Goal: Task Accomplishment & Management: Complete application form

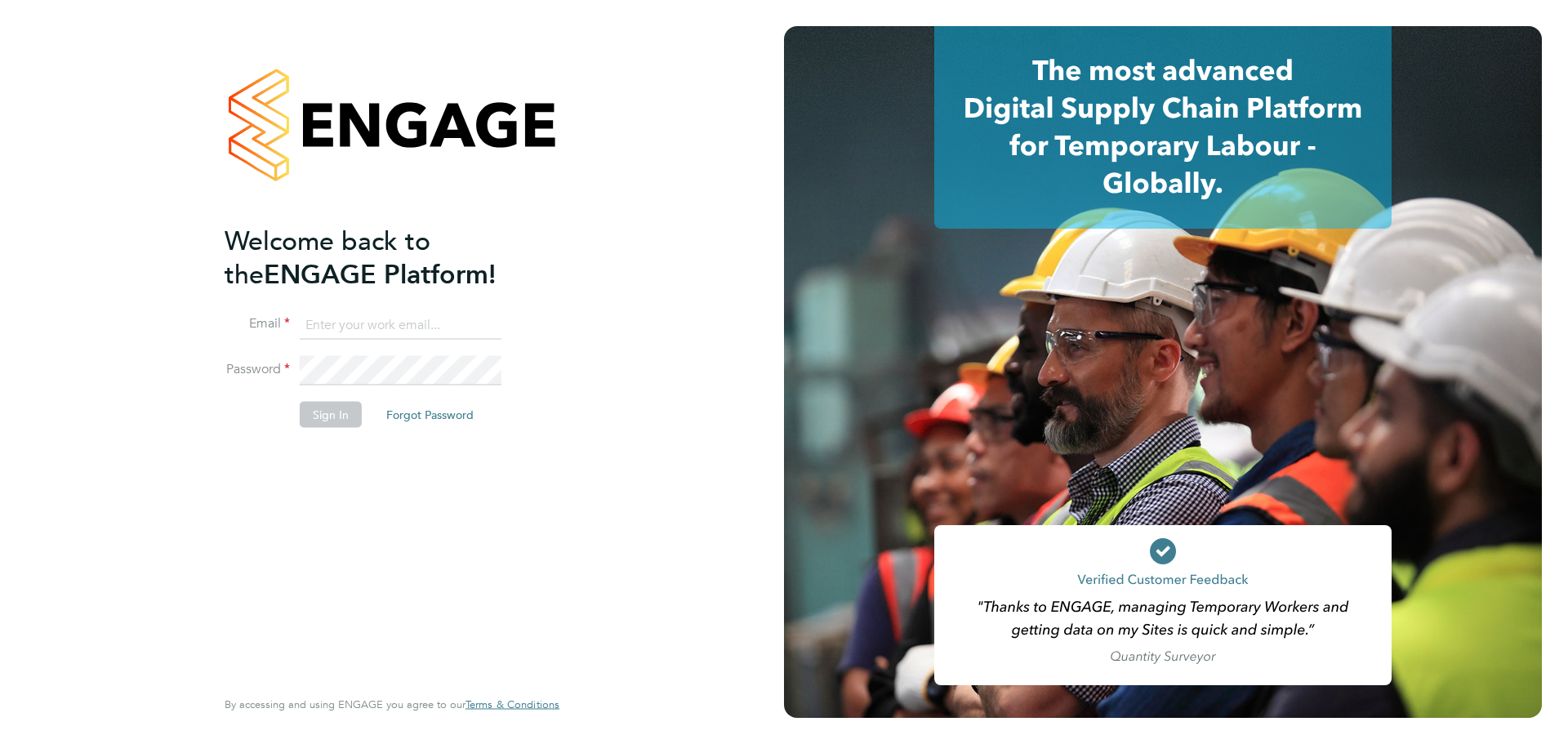
type input "[EMAIL_ADDRESS][DOMAIN_NAME]"
click at [320, 408] on button "Sign In" at bounding box center [330, 414] width 62 height 26
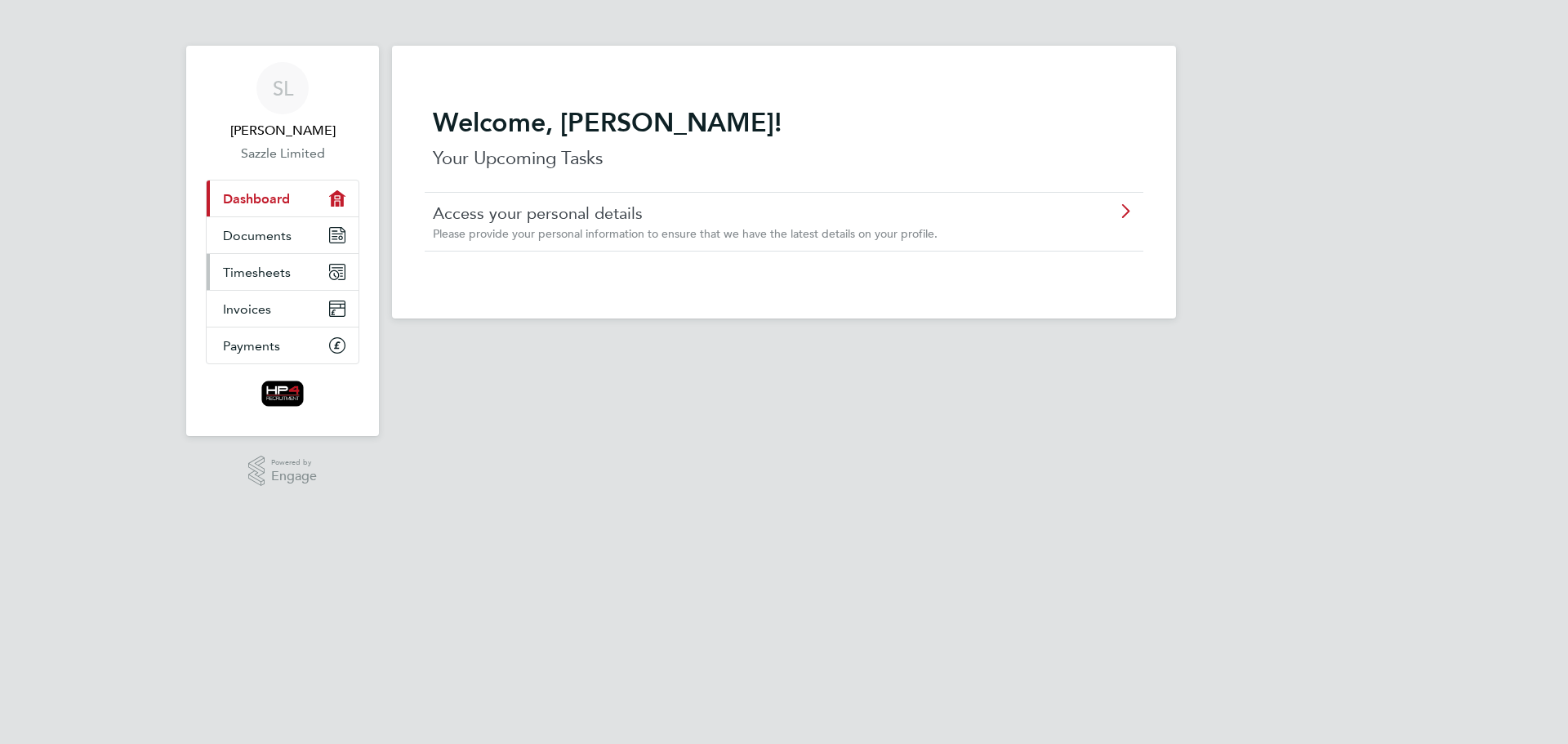
click at [266, 272] on span "Timesheets" at bounding box center [257, 272] width 68 height 16
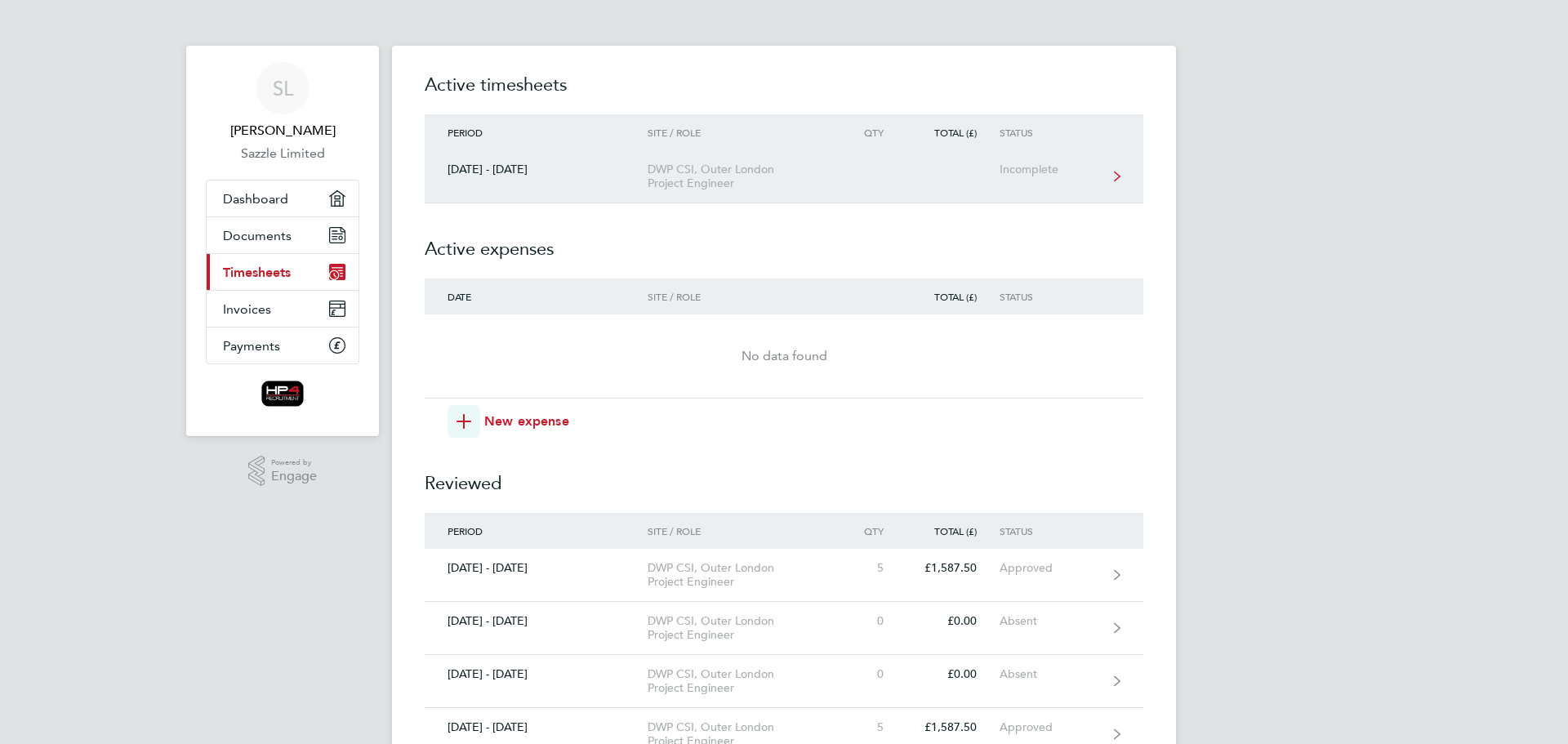
click at [737, 178] on div "DWP CSI, Outer London Project Engineer" at bounding box center [741, 177] width 187 height 28
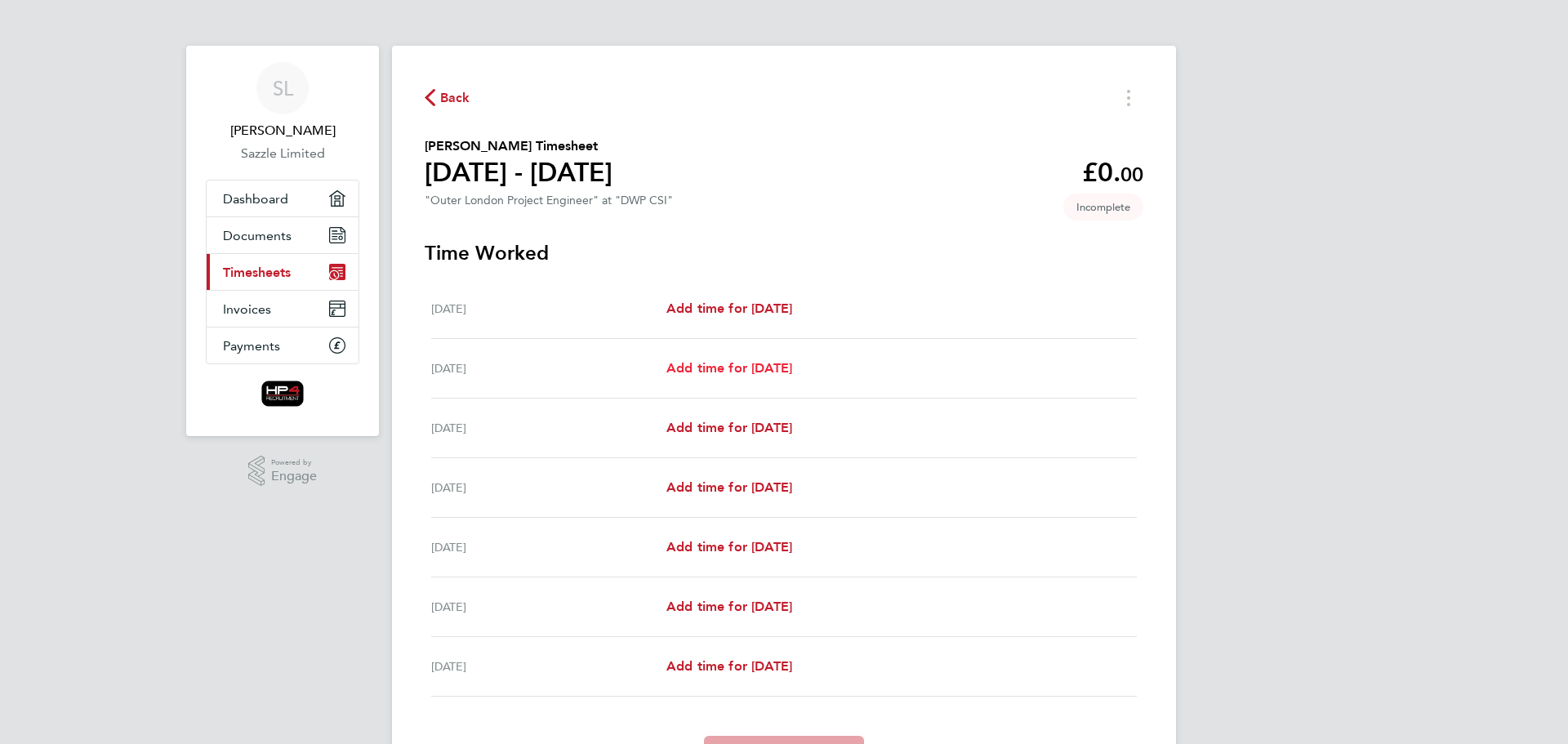
click at [760, 365] on span "Add time for [DATE]" at bounding box center [729, 368] width 126 height 16
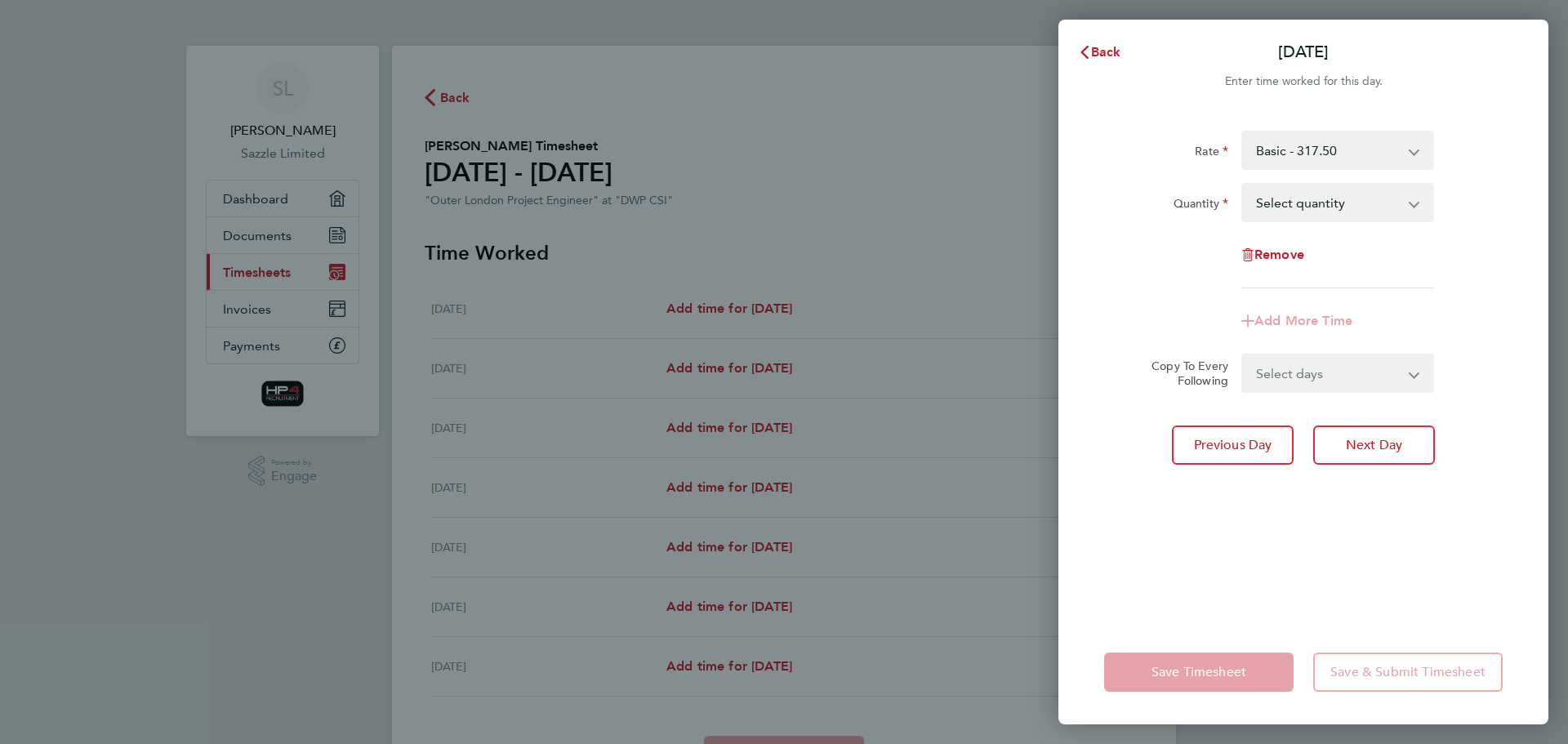
click at [1309, 198] on select "Select quantity 0.5 1" at bounding box center [1328, 202] width 170 height 36
select select "1"
click at [1243, 184] on select "Select quantity 0.5 1" at bounding box center [1328, 202] width 170 height 36
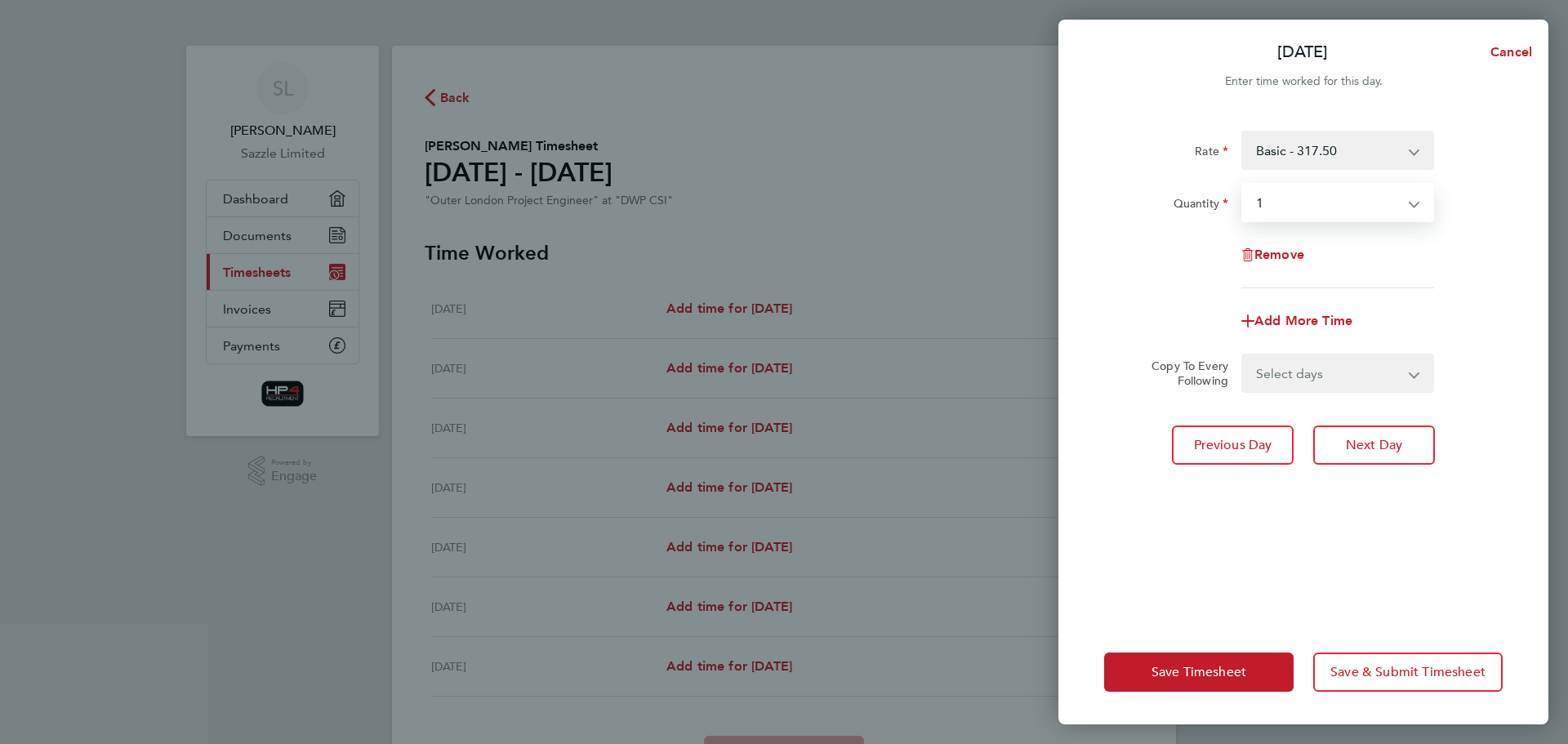
click at [1303, 372] on select "Select days Day Weekday (Mon-Fri) Weekend (Sat-Sun) [DATE] [DATE] [DATE] [DATE]…" at bounding box center [1328, 373] width 172 height 36
select select "WEEKDAY"
click at [1243, 355] on select "Select days Day Weekday (Mon-Fri) Weekend (Sat-Sun) [DATE] [DATE] [DATE] [DATE]…" at bounding box center [1328, 373] width 172 height 36
select select "[DATE]"
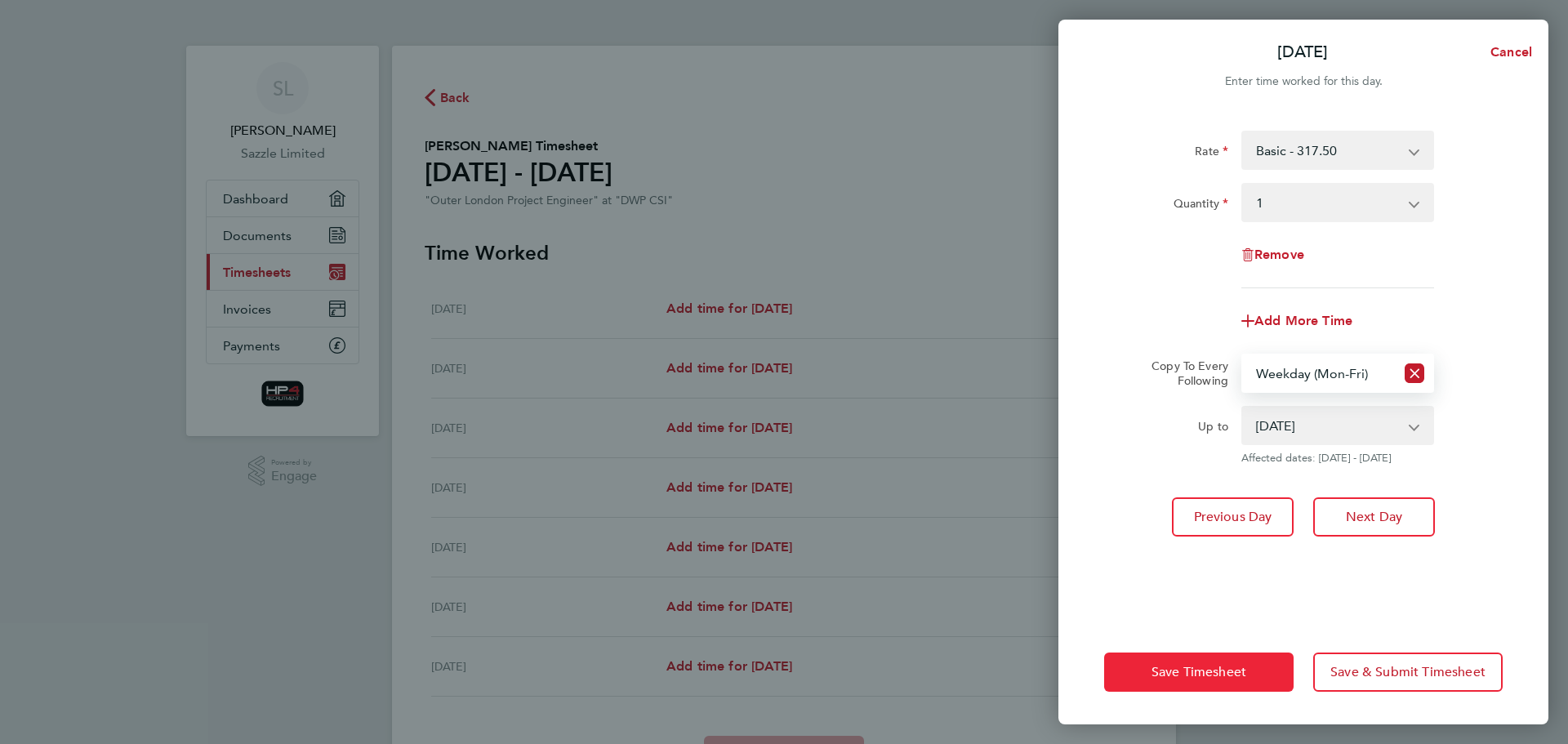
click at [1200, 661] on button "Save Timesheet" at bounding box center [1198, 672] width 189 height 39
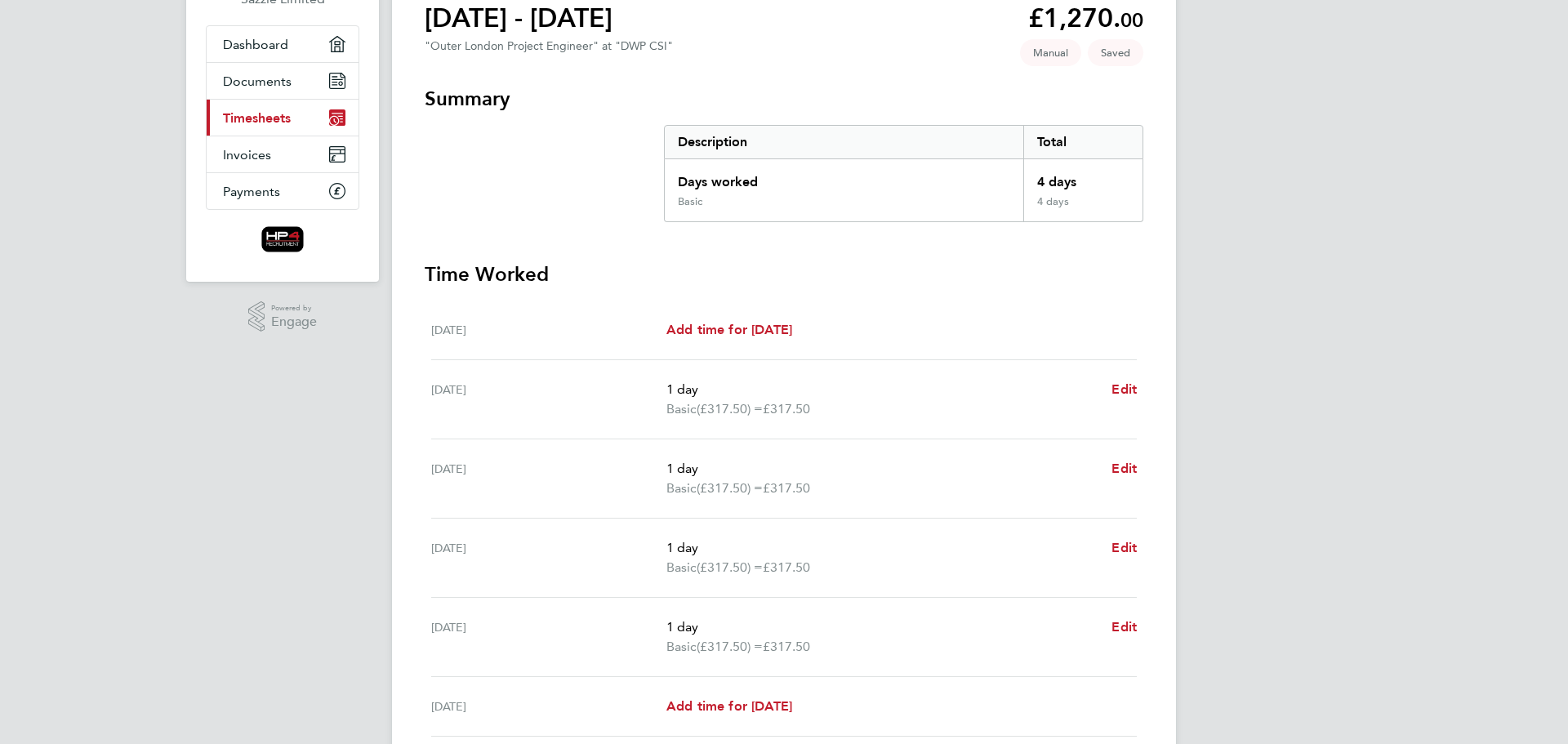
scroll to position [351, 0]
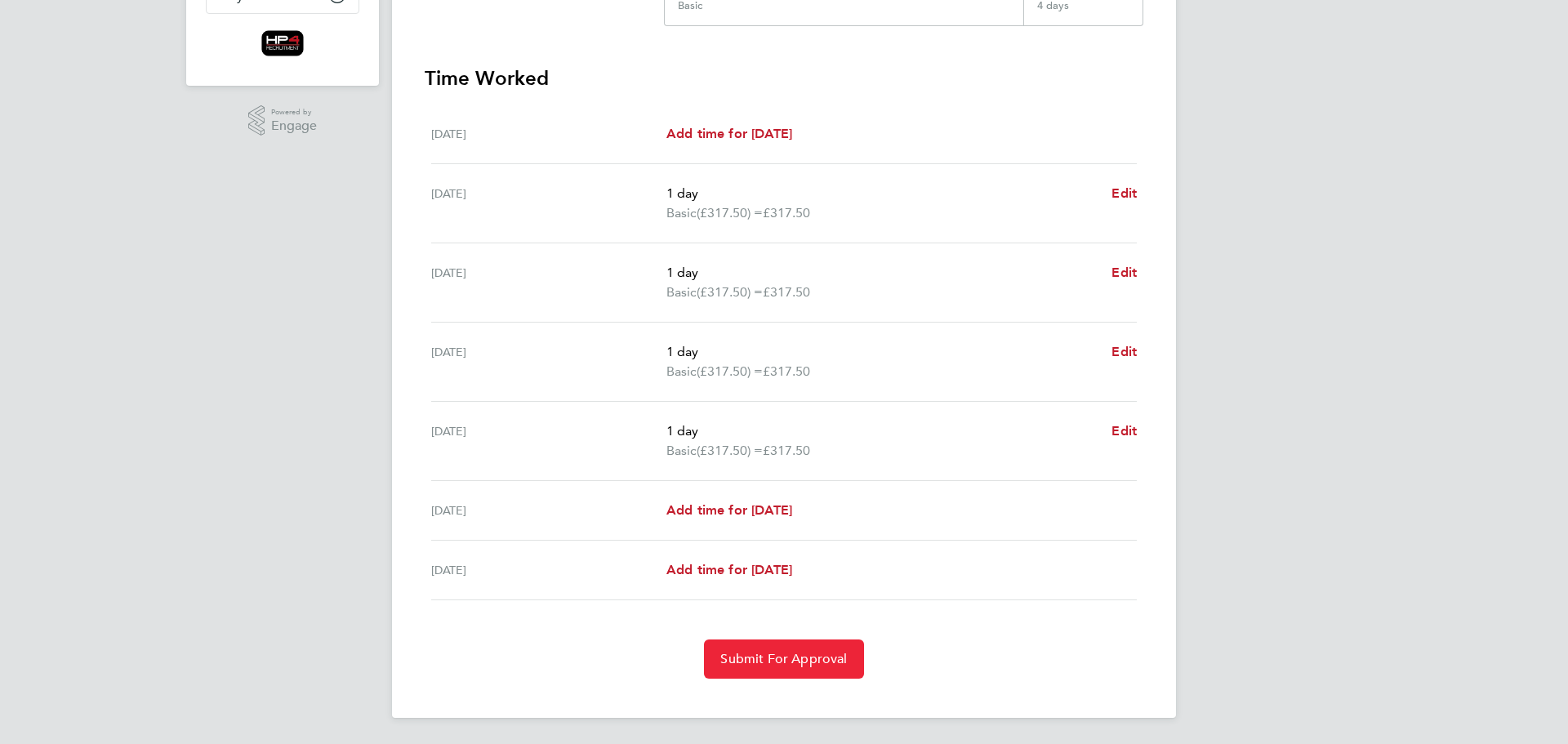
click at [834, 665] on span "Submit For Approval" at bounding box center [783, 660] width 126 height 17
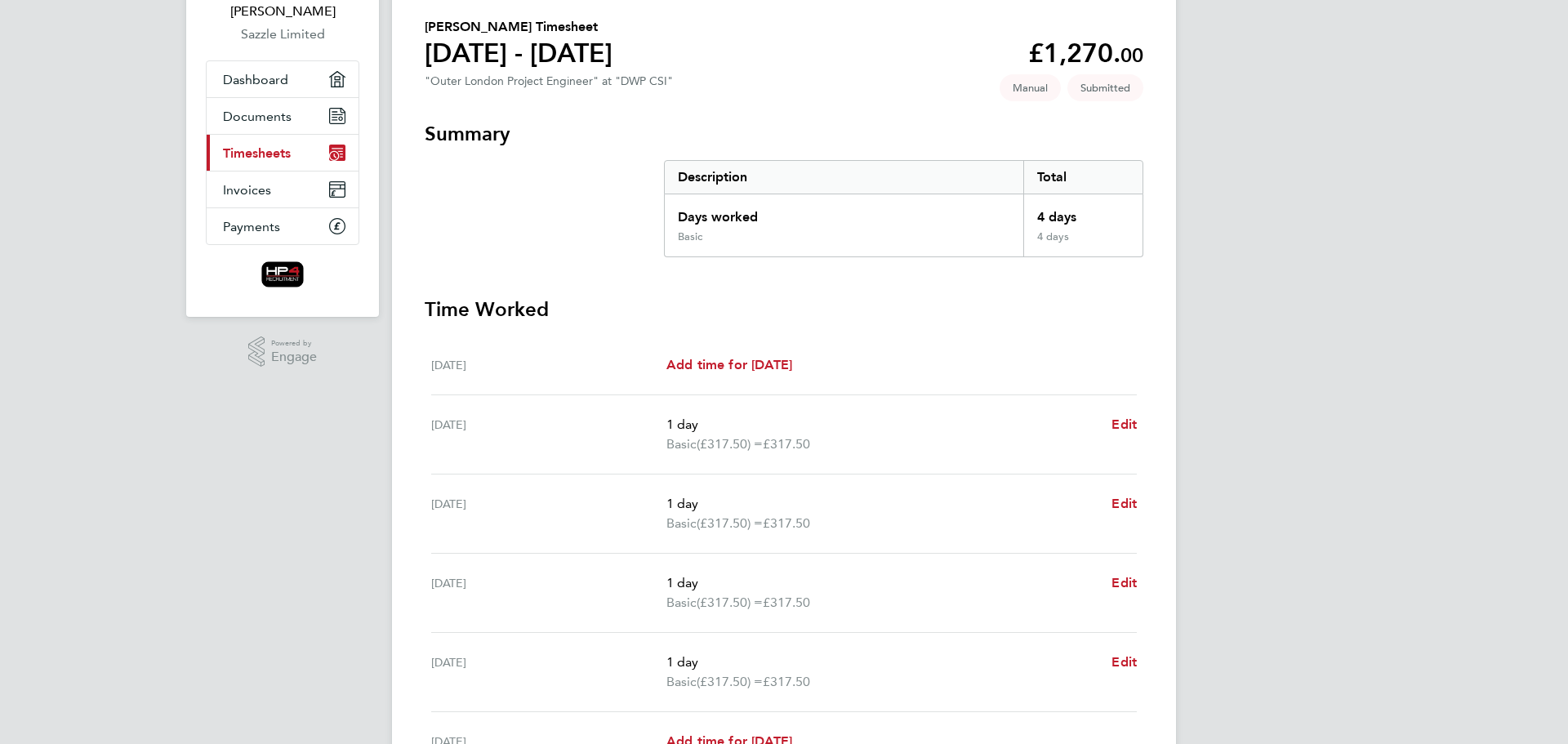
scroll to position [0, 0]
